Goal: Task Accomplishment & Management: Manage account settings

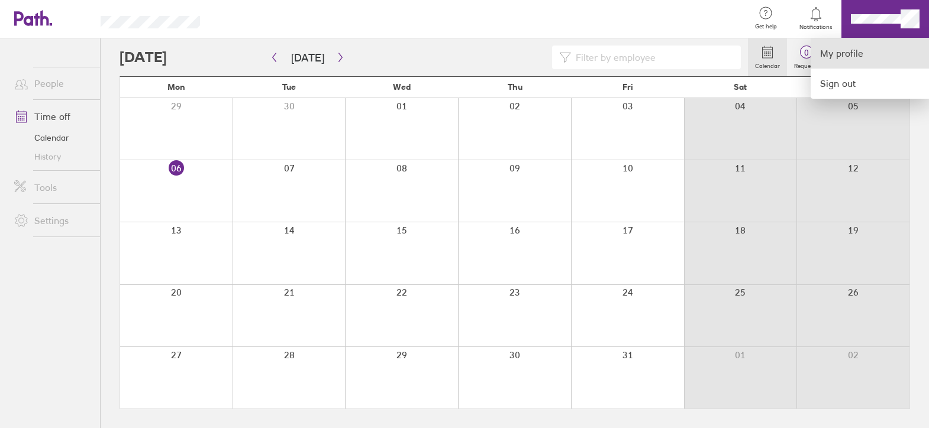
click at [829, 56] on link "My profile" at bounding box center [869, 53] width 118 height 30
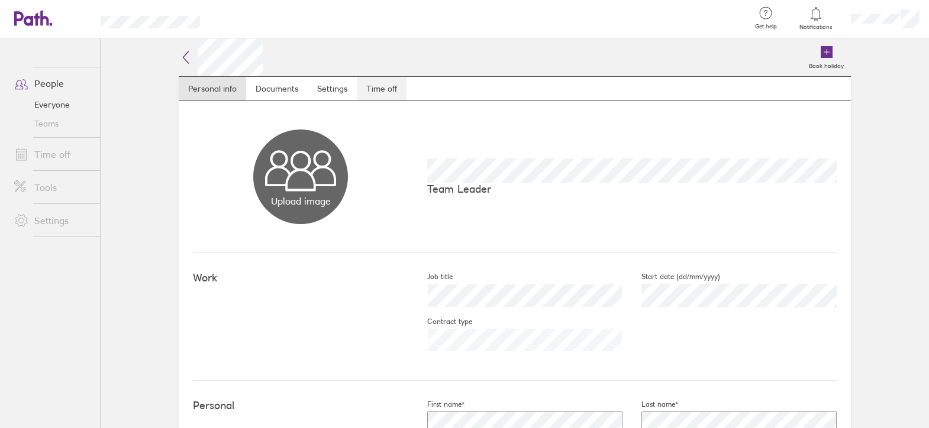
click at [366, 91] on link "Time off" at bounding box center [382, 89] width 50 height 24
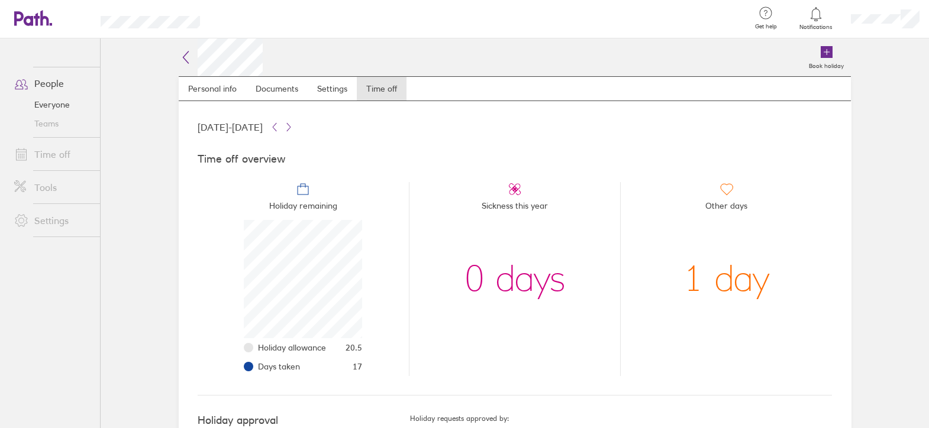
scroll to position [44, 0]
